Goal: Task Accomplishment & Management: Complete application form

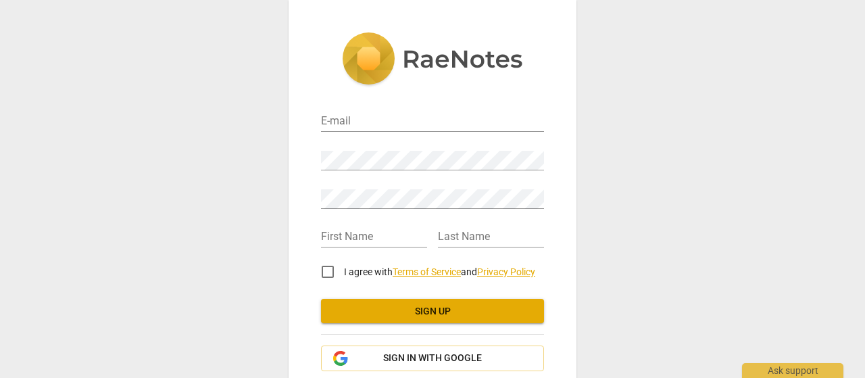
scroll to position [72, 0]
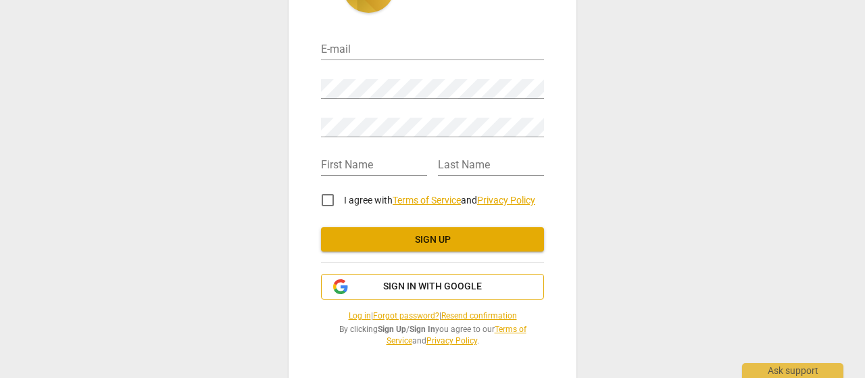
click at [383, 283] on span "Sign in with Google" at bounding box center [432, 287] width 200 height 14
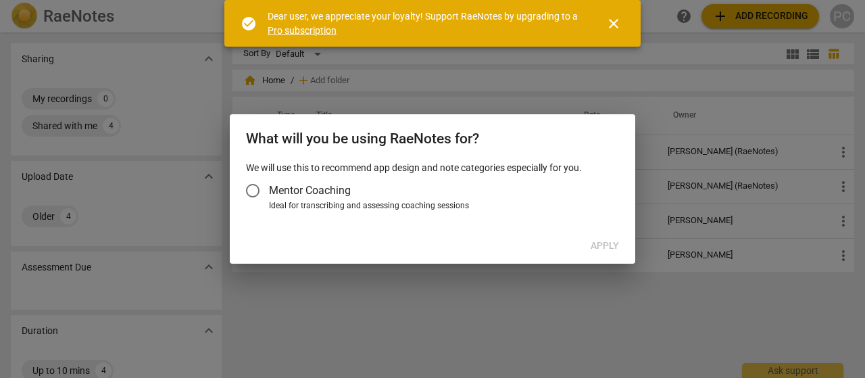
click at [256, 189] on input "Mentor Coaching" at bounding box center [252, 190] width 32 height 32
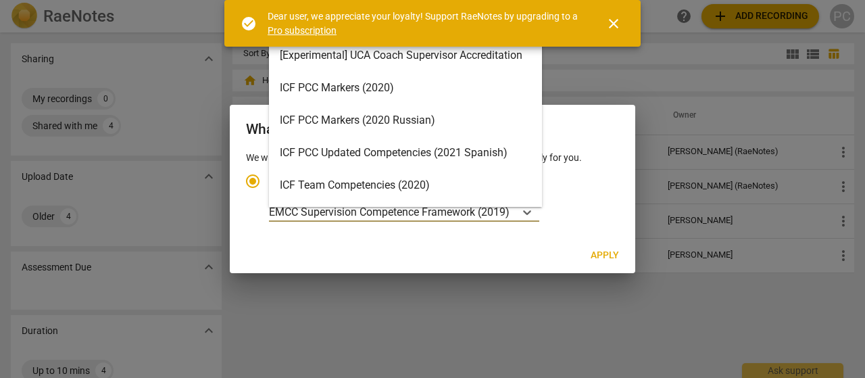
click at [445, 212] on p "EMCC Supervision Competence Framework (2019)" at bounding box center [389, 212] width 241 height 16
click at [0, 0] on input "Ideal for transcribing and assessing coaching sessions 16 results available. Us…" at bounding box center [0, 0] width 0 height 0
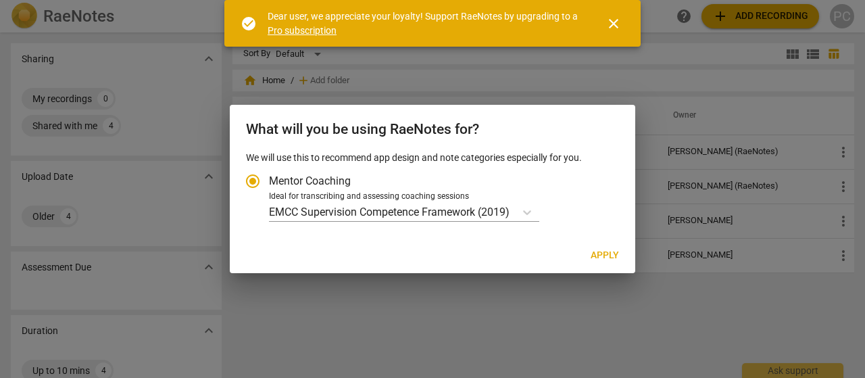
click at [618, 21] on span "close" at bounding box center [613, 24] width 16 height 16
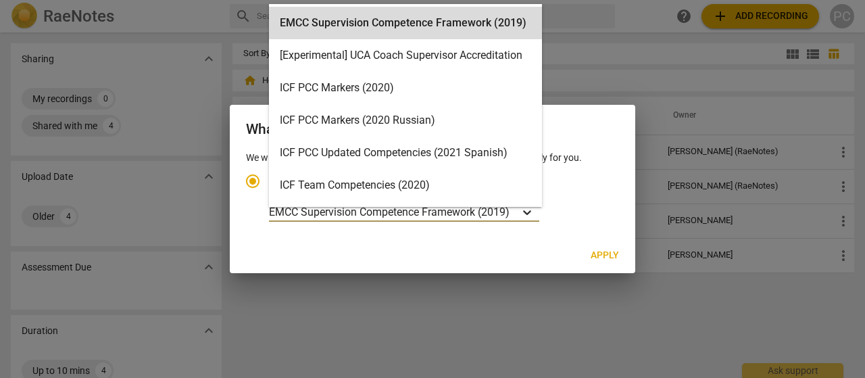
click at [532, 209] on icon "Account type" at bounding box center [527, 212] width 14 height 14
click at [0, 0] on input "Ideal for transcribing and assessing coaching sessions 16 results available. Us…" at bounding box center [0, 0] width 0 height 0
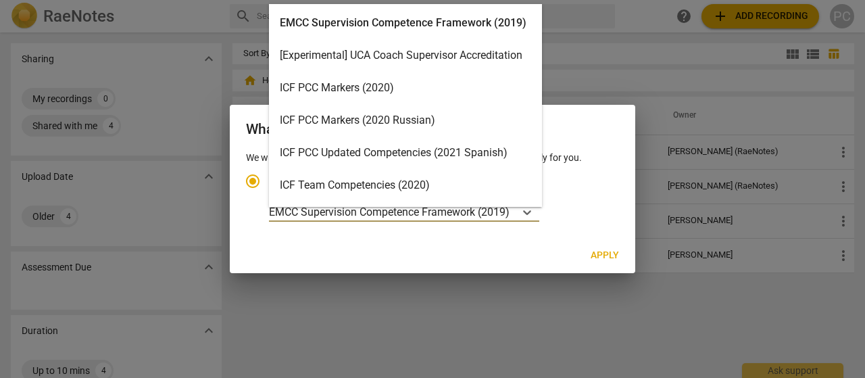
click at [429, 86] on div "ICF PCC Markers (2020)" at bounding box center [405, 88] width 273 height 32
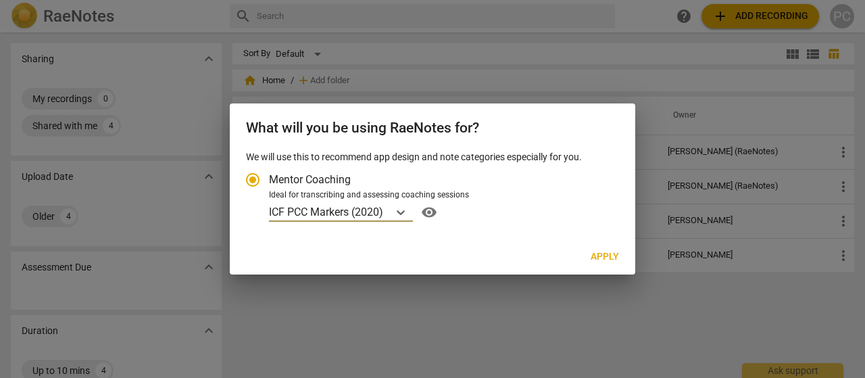
click at [610, 257] on span "Apply" at bounding box center [605, 257] width 28 height 14
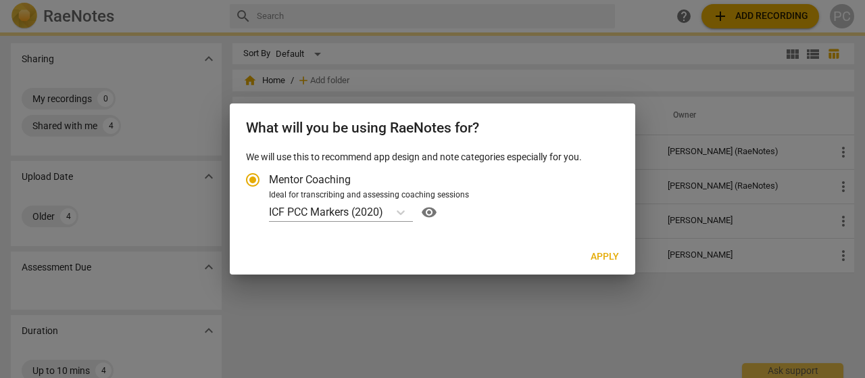
radio input "false"
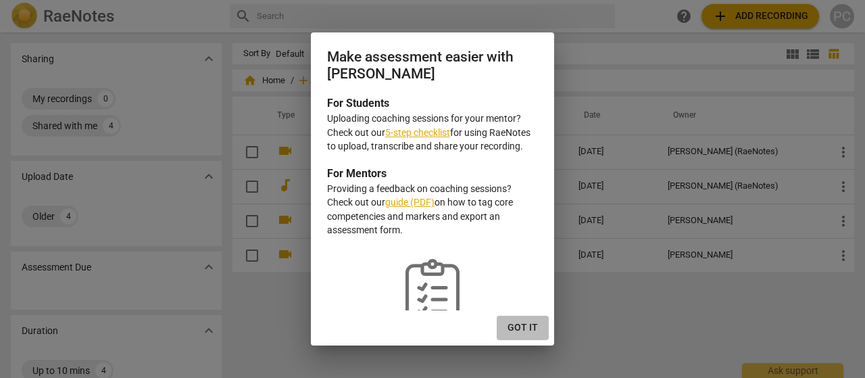
click at [521, 331] on span "Got it" at bounding box center [522, 328] width 30 height 14
